Goal: Obtain resource: Download file/media

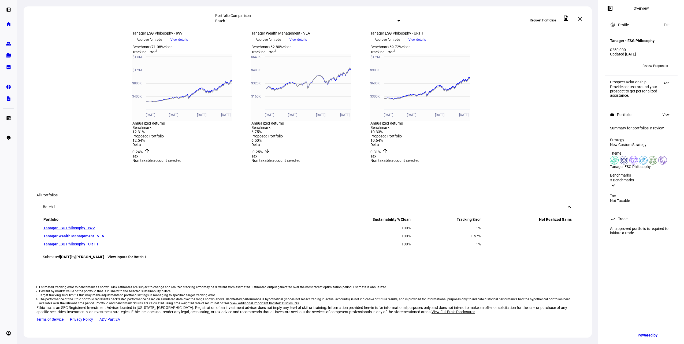
scroll to position [417, 0]
click at [115, 31] on div "Aug 26, 2025 more_vert Tanager ESG Philosophy - IWV keyboard_arrow_down Approve…" at bounding box center [308, 37] width 568 height 13
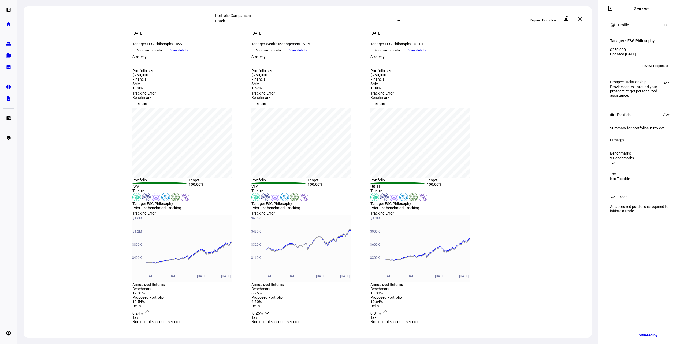
click at [188, 54] on span "View details" at bounding box center [178, 50] width 17 height 8
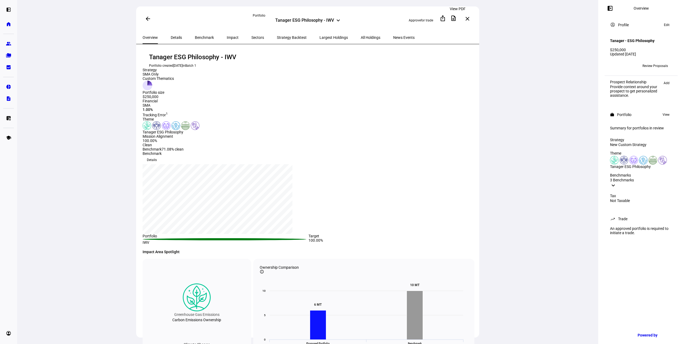
click at [456, 18] on mat-icon "description" at bounding box center [453, 18] width 6 height 6
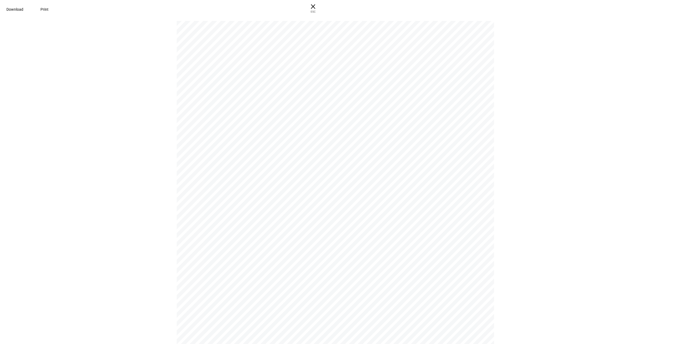
click at [23, 9] on span "Download" at bounding box center [14, 9] width 17 height 4
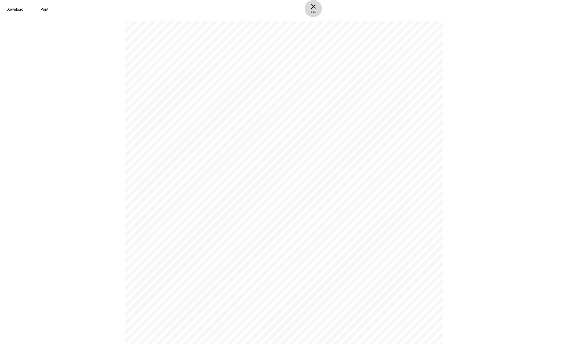
click at [322, 8] on span "× ESC" at bounding box center [313, 8] width 17 height 17
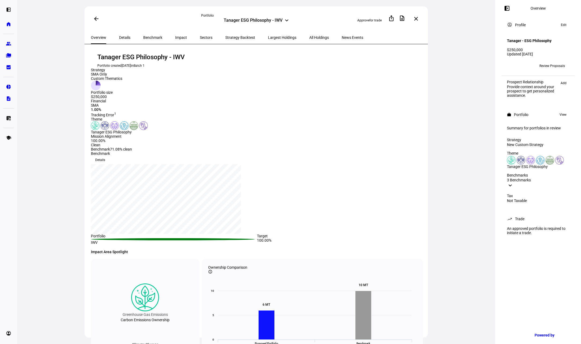
click at [420, 18] on span at bounding box center [415, 18] width 13 height 13
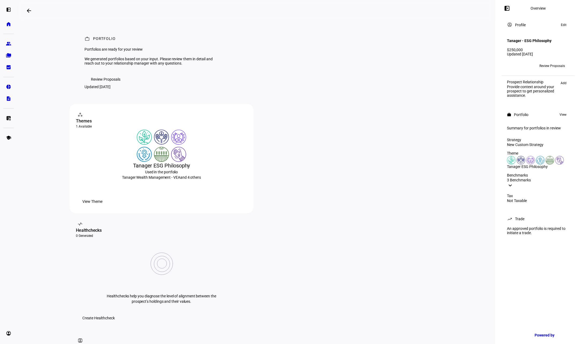
click at [32, 9] on mat-icon "arrow_backwards" at bounding box center [29, 11] width 6 height 6
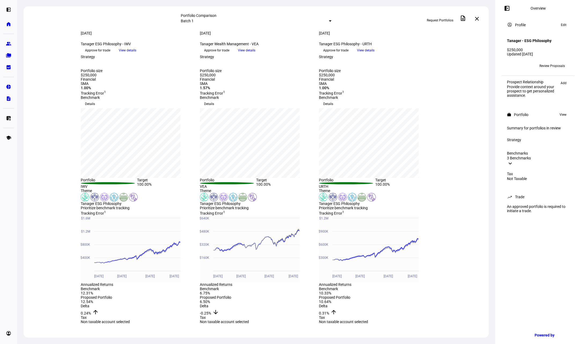
click at [255, 54] on span "View details" at bounding box center [246, 50] width 17 height 8
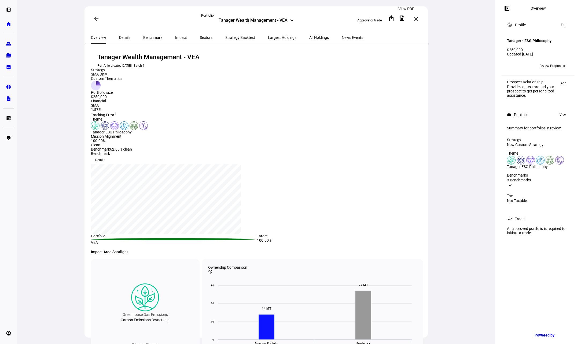
click at [405, 18] on mat-icon "description" at bounding box center [402, 18] width 6 height 6
